Goal: Participate in discussion

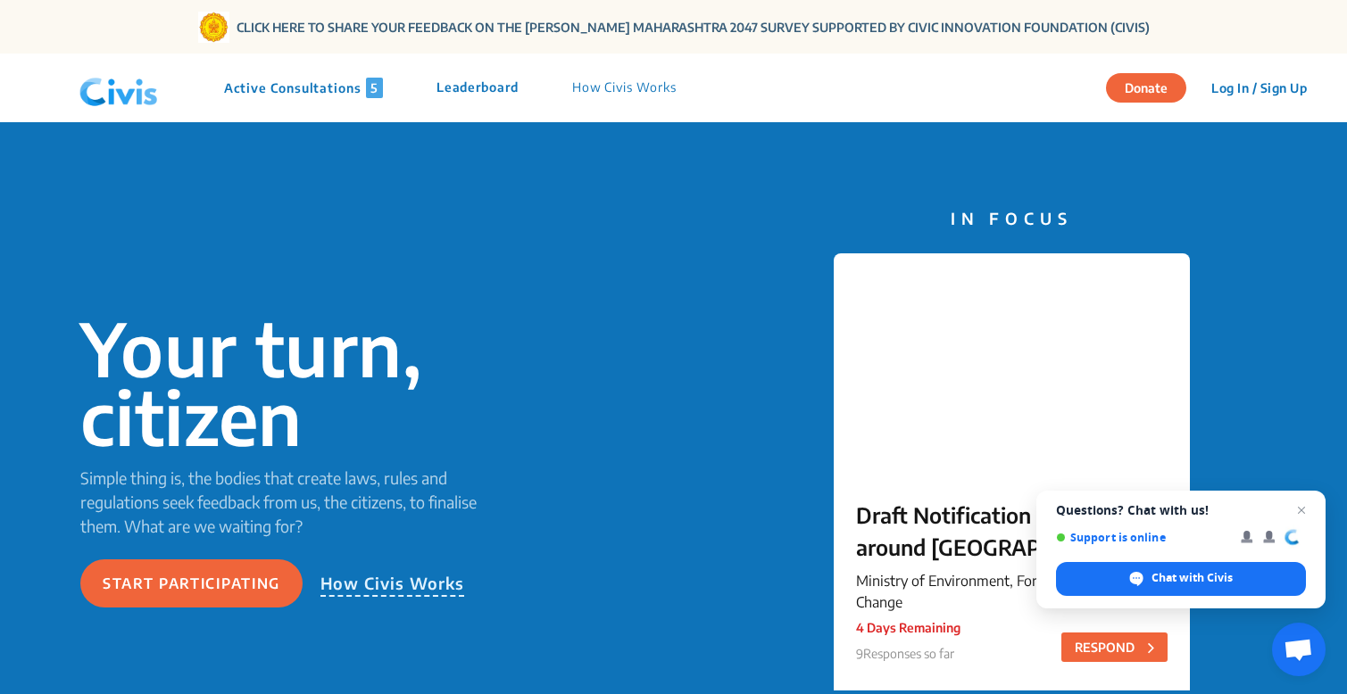
click at [295, 91] on p "Active Consultations 5" at bounding box center [303, 88] width 159 height 21
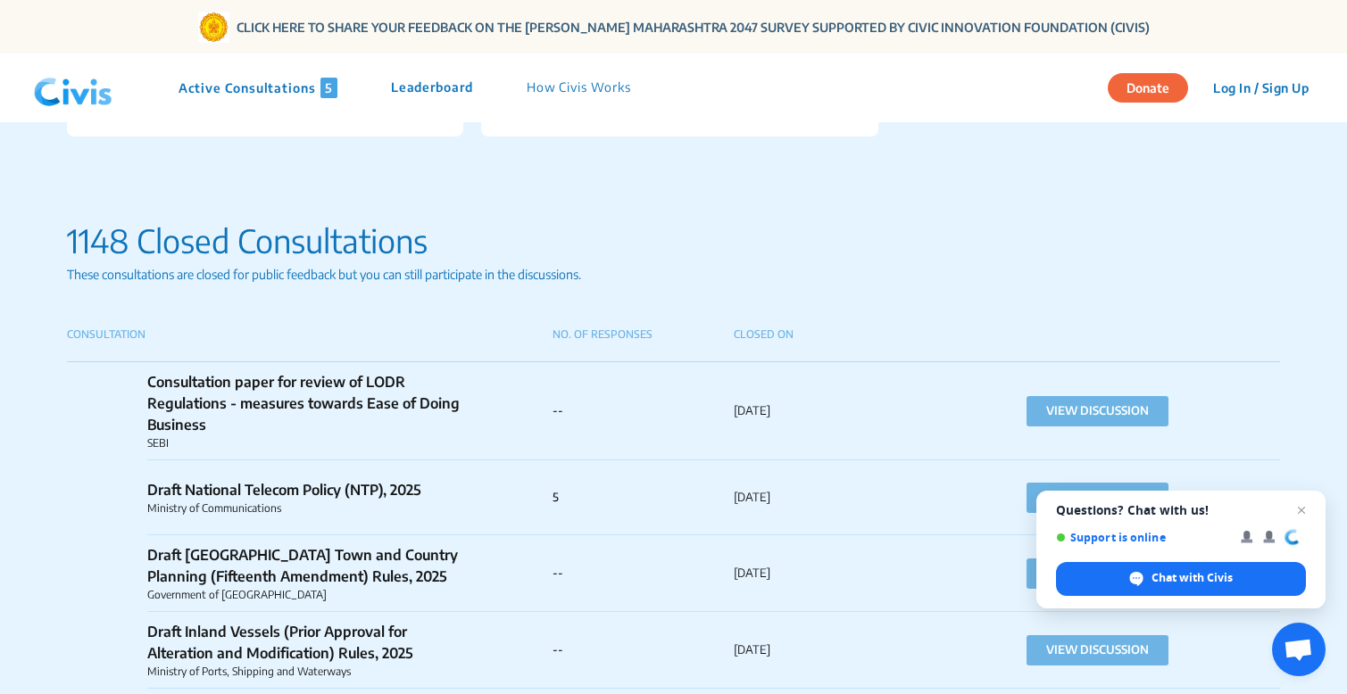
scroll to position [1066, 0]
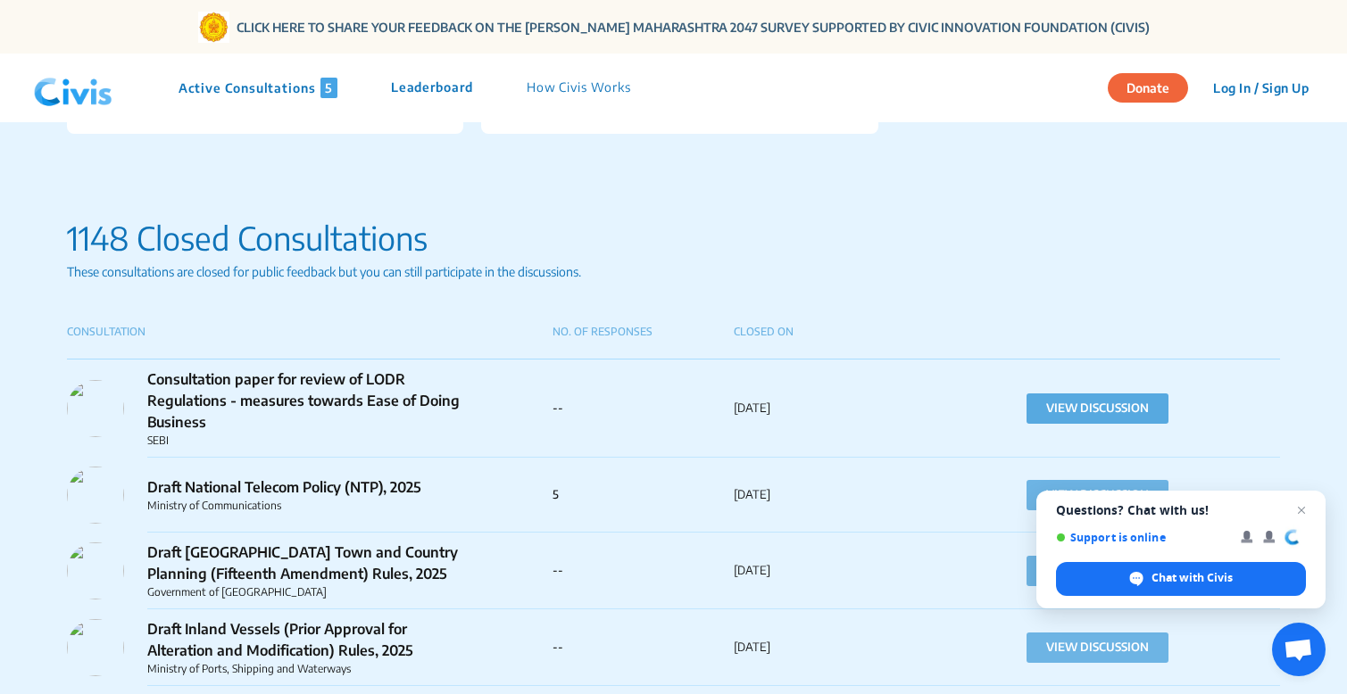
click at [1045, 412] on button "VIEW DISCUSSION" at bounding box center [1098, 409] width 142 height 30
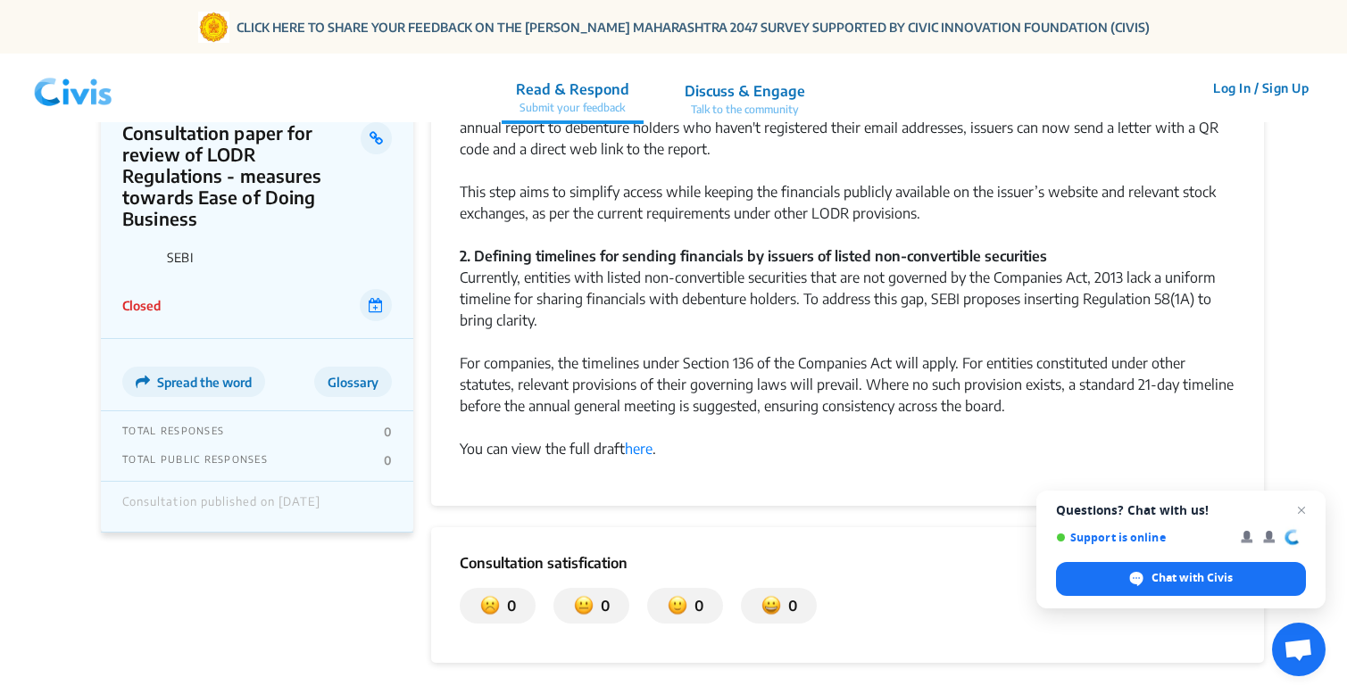
scroll to position [360, 0]
click at [643, 451] on link "here" at bounding box center [639, 450] width 28 height 18
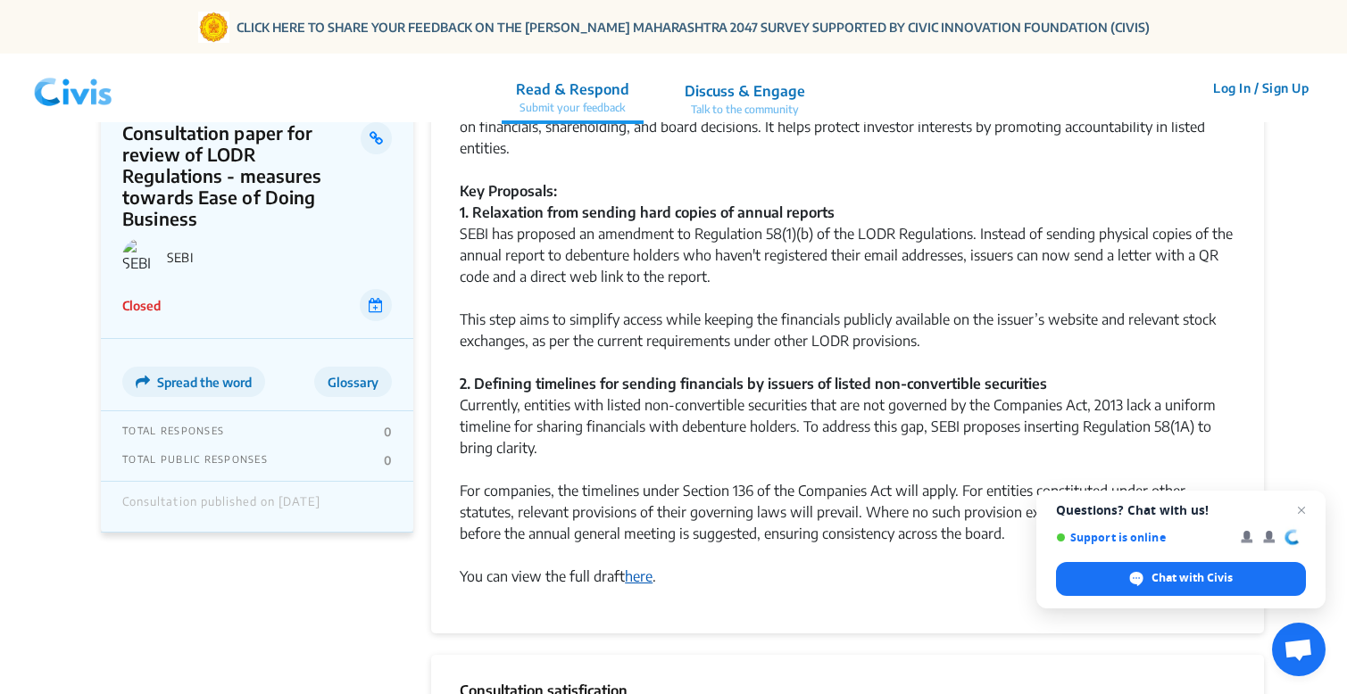
scroll to position [0, 0]
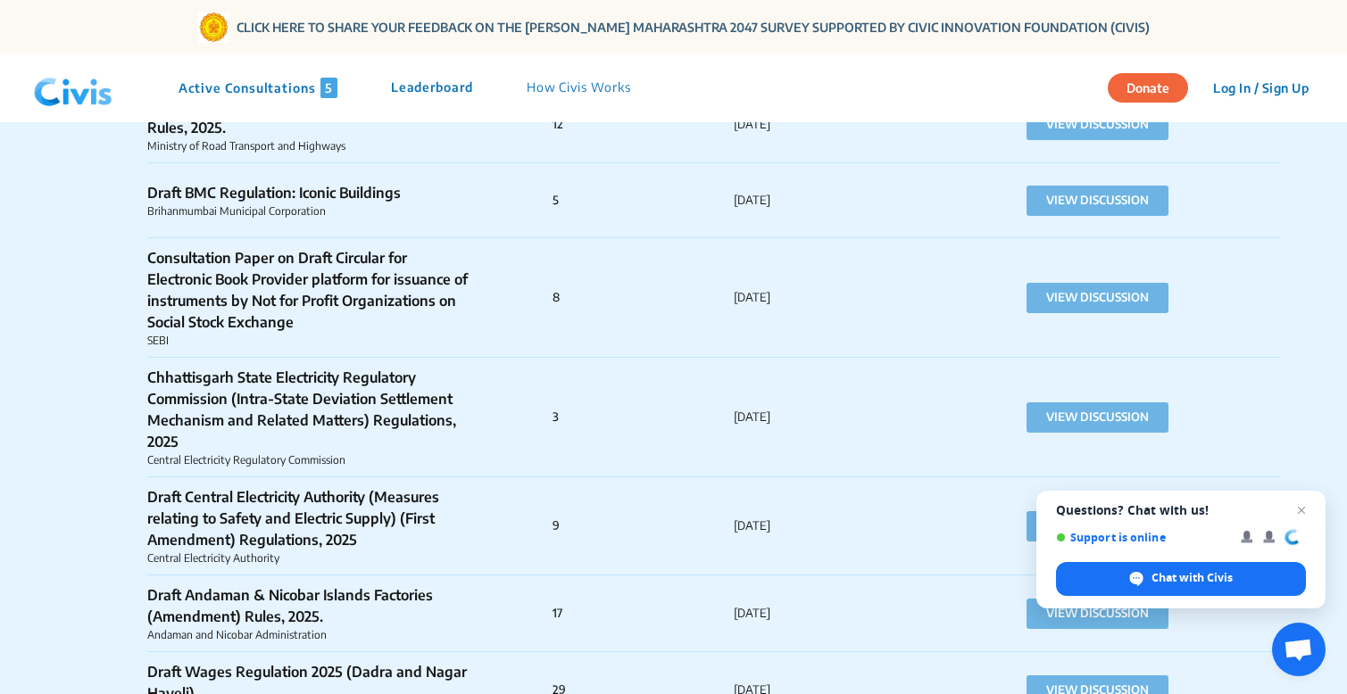
scroll to position [2608, 0]
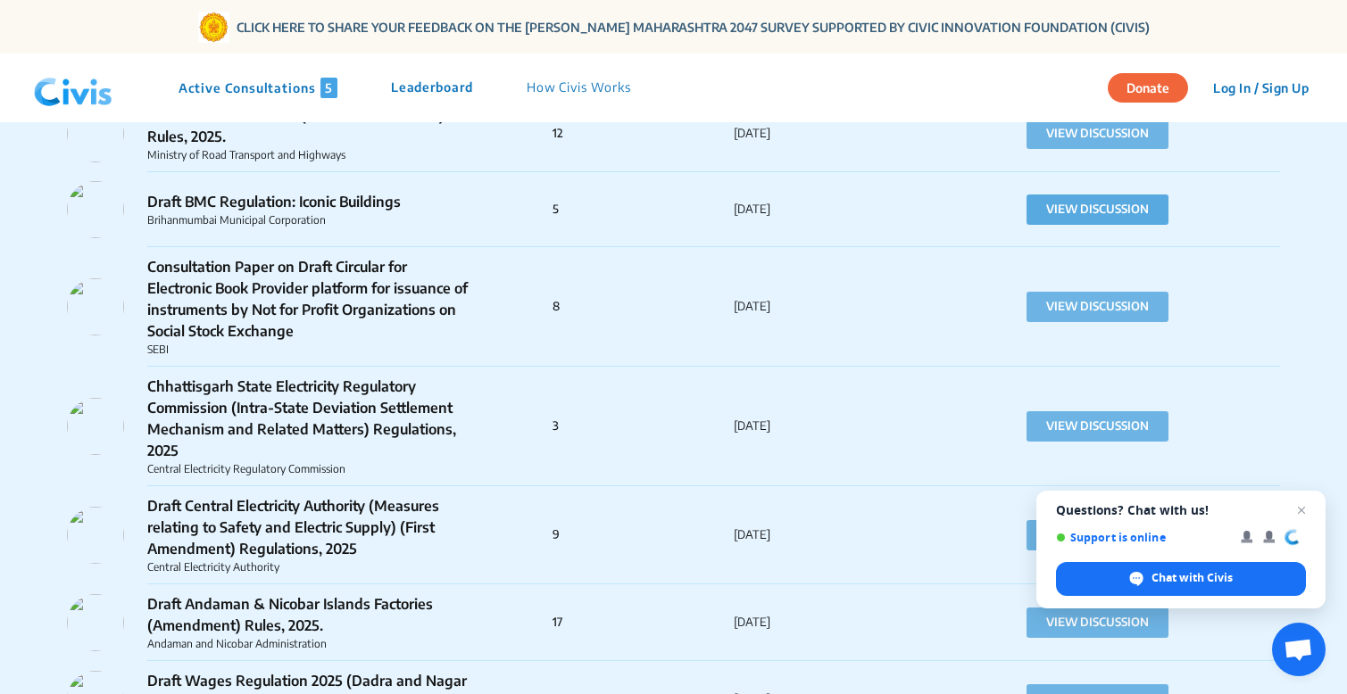
click at [1089, 195] on button "VIEW DISCUSSION" at bounding box center [1098, 210] width 142 height 30
